Goal: Transaction & Acquisition: Subscribe to service/newsletter

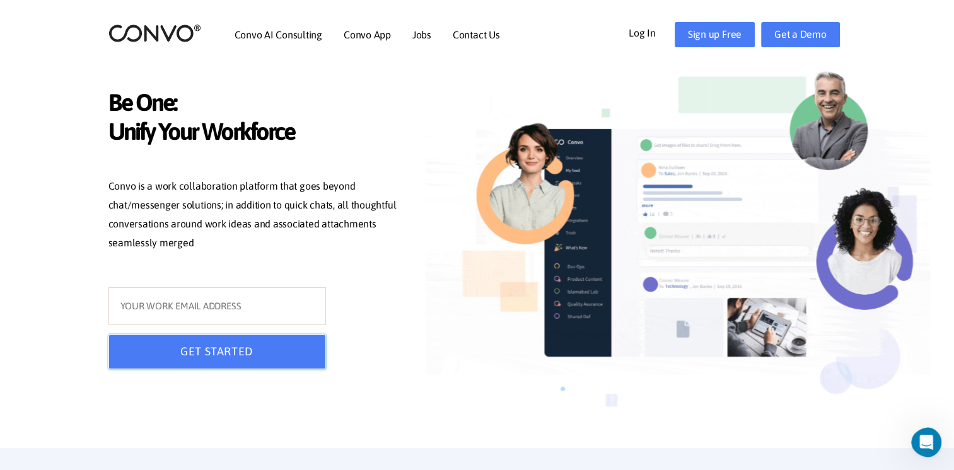
click at [270, 365] on button "GET STARTED" at bounding box center [217, 352] width 218 height 35
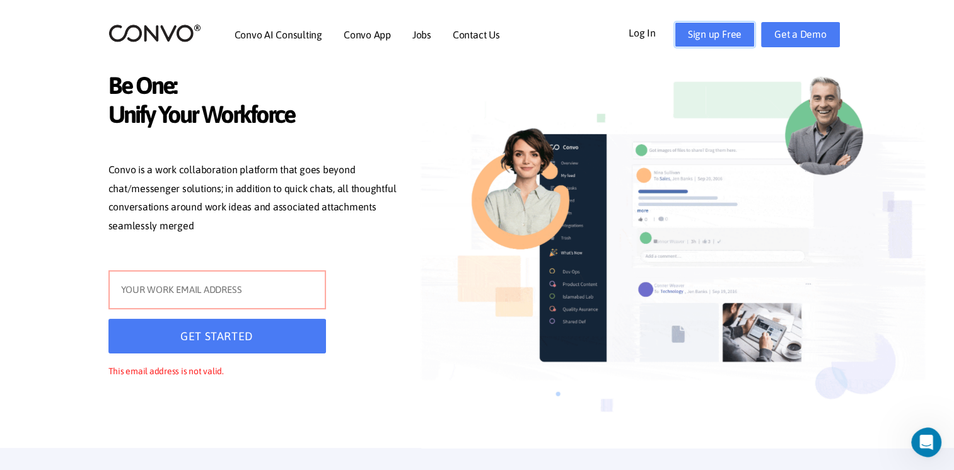
click at [716, 37] on link "Sign up Free" at bounding box center [715, 34] width 80 height 25
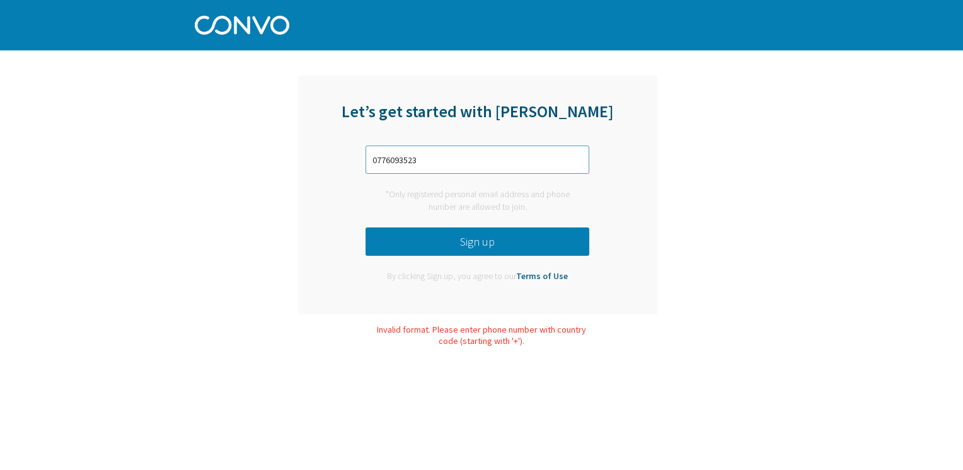
click at [376, 161] on input "0776093523" at bounding box center [478, 160] width 224 height 28
type input "[PHONE_NUMBER]"
click at [473, 168] on input "[PHONE_NUMBER]" at bounding box center [478, 160] width 224 height 28
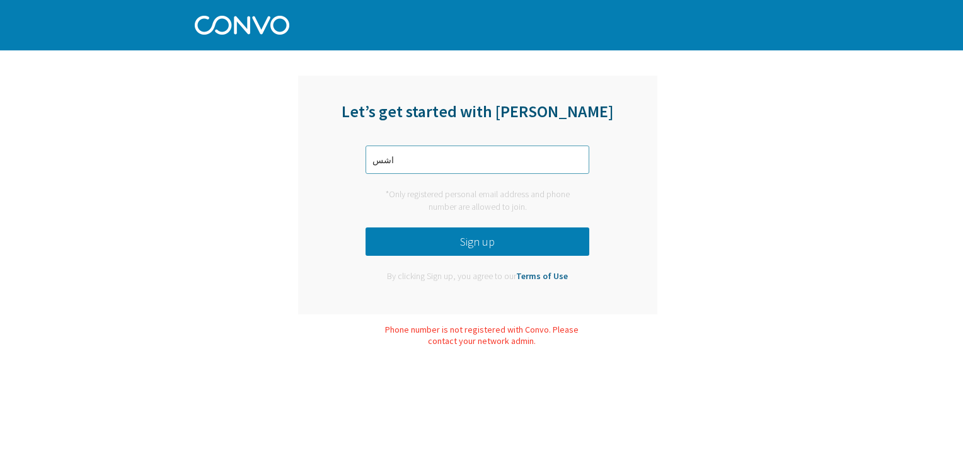
type input "اشسش"
type input "[EMAIL_ADDRESS][DOMAIN_NAME]"
click at [414, 231] on button "Sign up" at bounding box center [478, 242] width 224 height 28
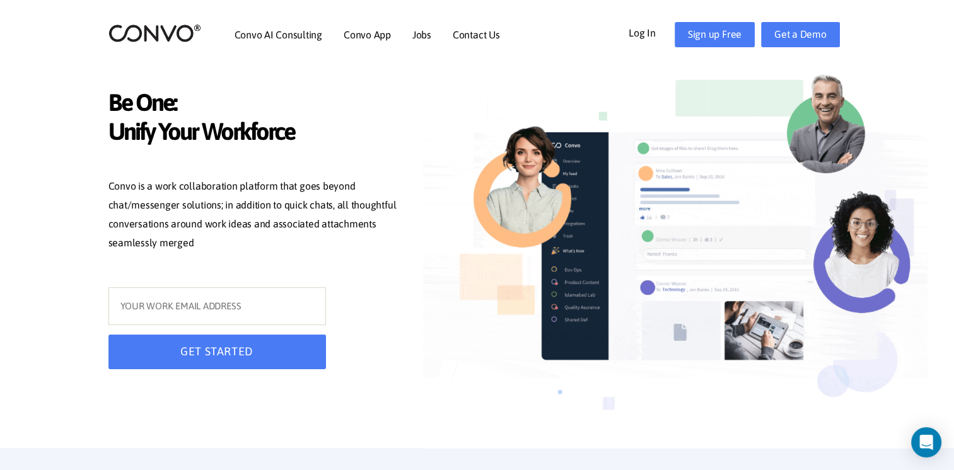
drag, startPoint x: 0, startPoint y: 0, endPoint x: 658, endPoint y: 32, distance: 658.4
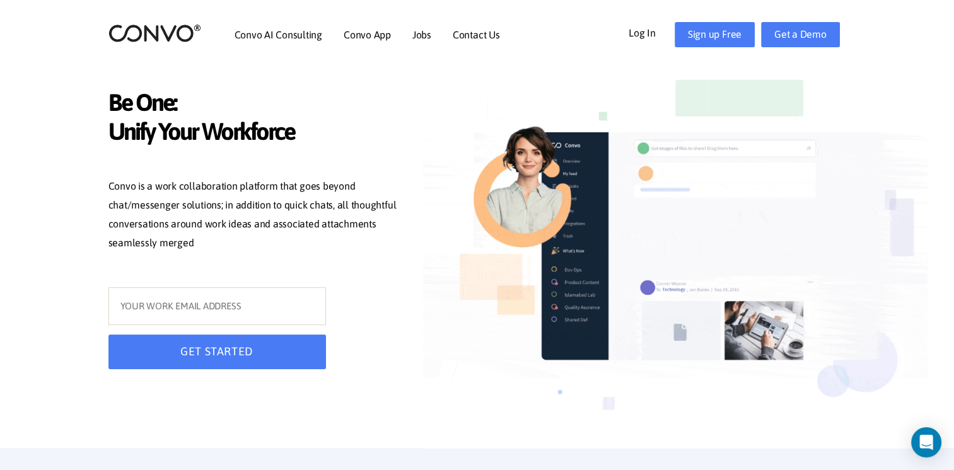
click at [658, 32] on link "Log In" at bounding box center [652, 32] width 46 height 20
